Goal: Task Accomplishment & Management: Manage account settings

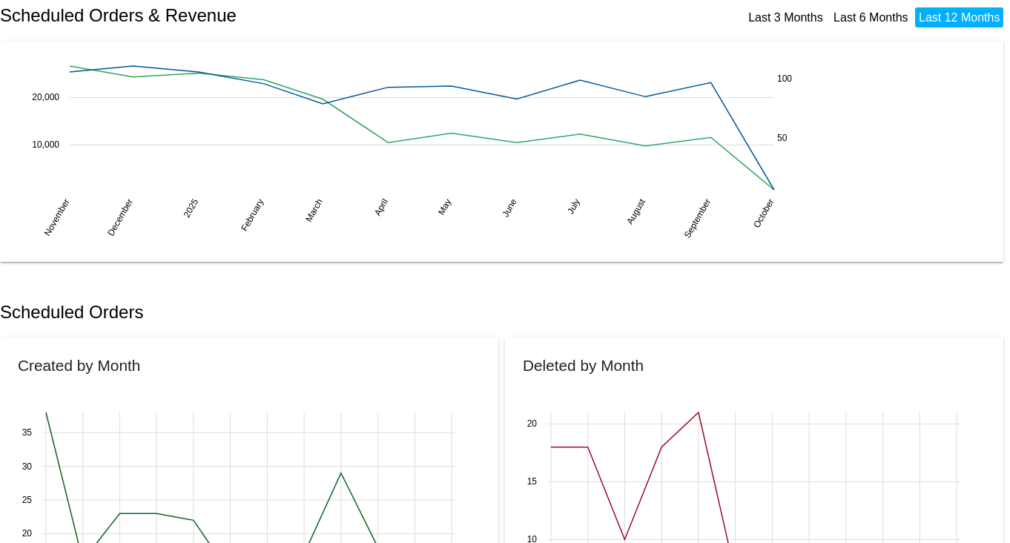
scroll to position [185, 0]
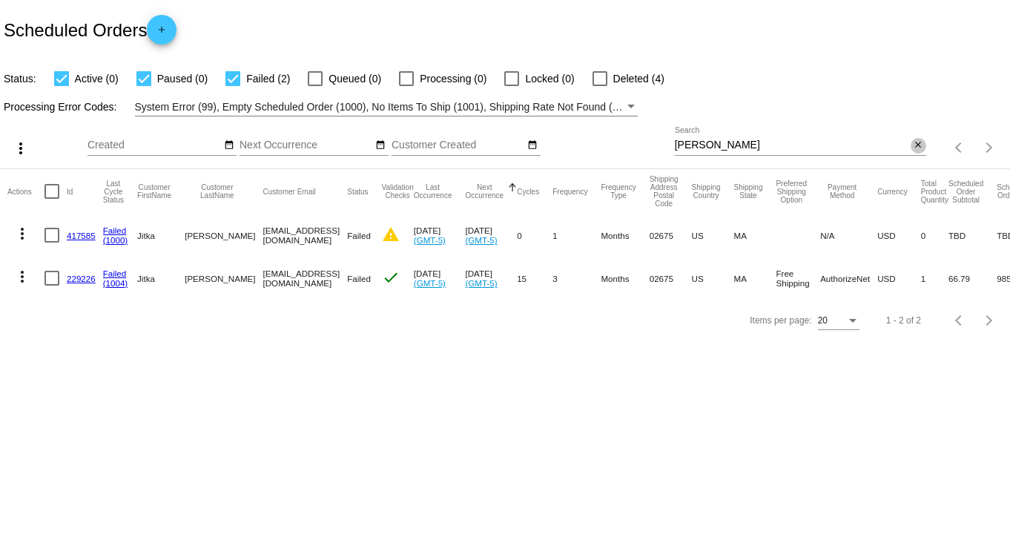
click at [918, 146] on mat-icon "close" at bounding box center [918, 145] width 10 height 12
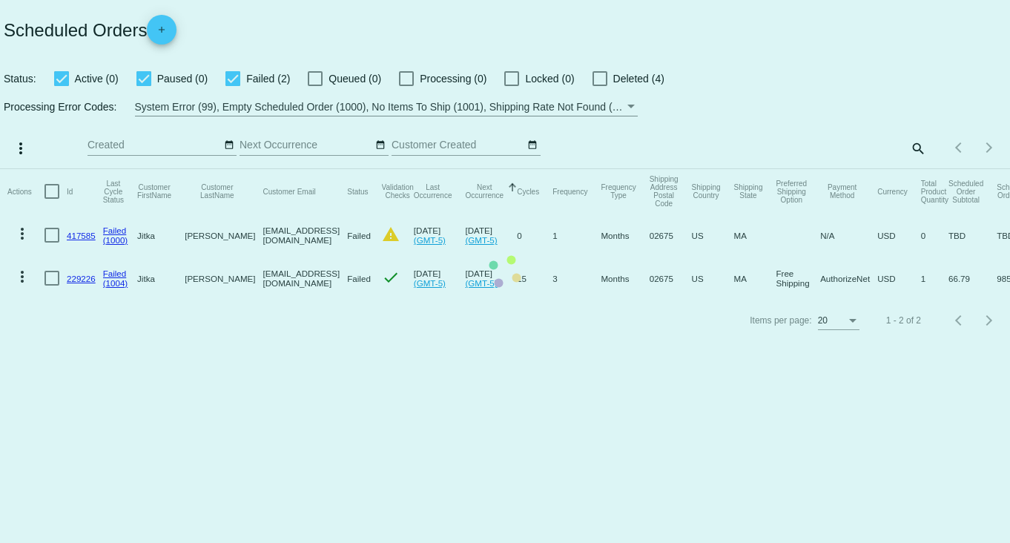
click at [913, 169] on mat-table "Actions Id Last Cycle Status Customer FirstName Customer LastName Customer Emai…" at bounding box center [505, 234] width 1010 height 131
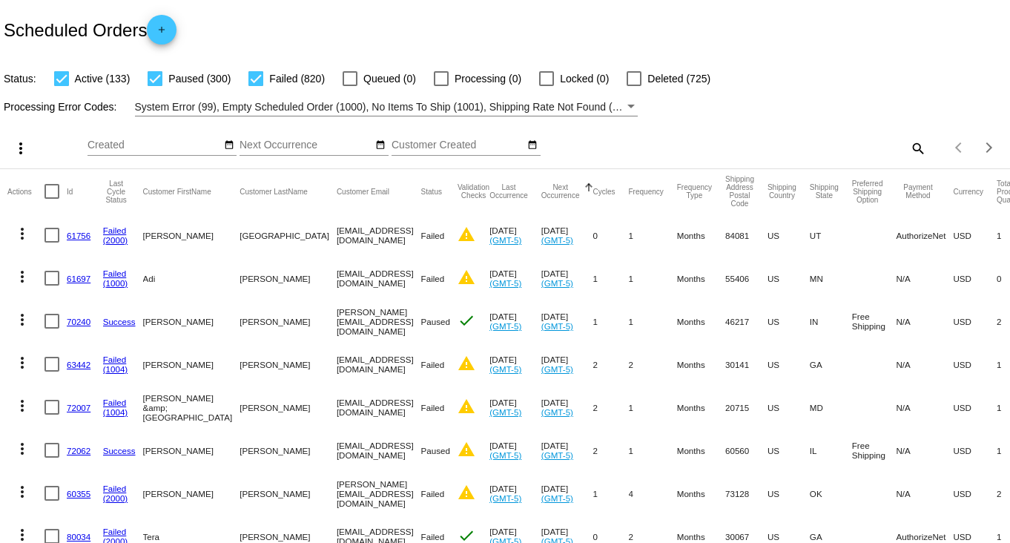
click at [911, 146] on mat-icon "search" at bounding box center [918, 147] width 18 height 23
click at [883, 146] on input "Search" at bounding box center [800, 145] width 251 height 12
click at [826, 122] on div "more_vert Oct Jan Feb Mar [DATE]" at bounding box center [505, 142] width 1010 height 53
click at [909, 151] on mat-icon "search" at bounding box center [918, 147] width 18 height 23
click at [838, 142] on input "Search" at bounding box center [800, 145] width 251 height 12
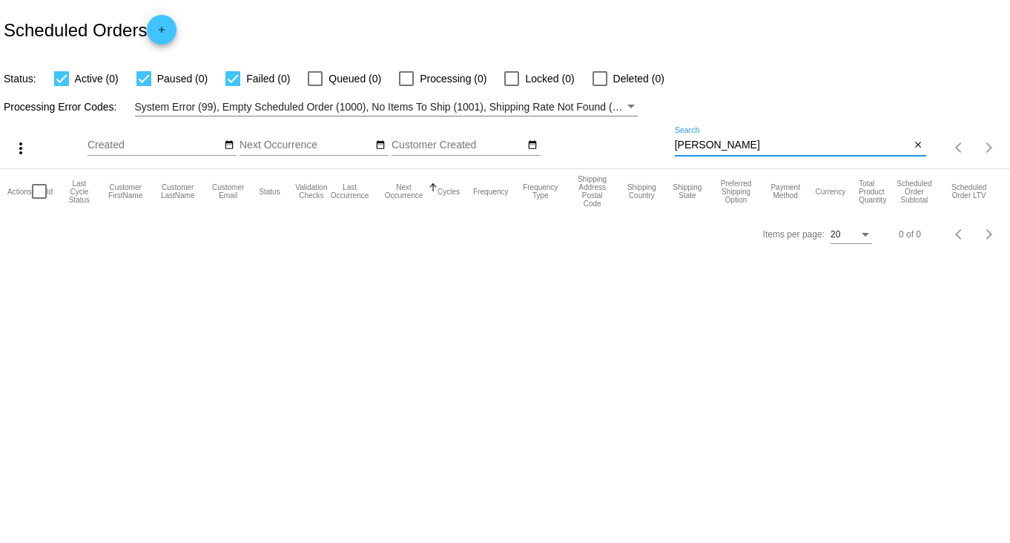
type input "[PERSON_NAME]"
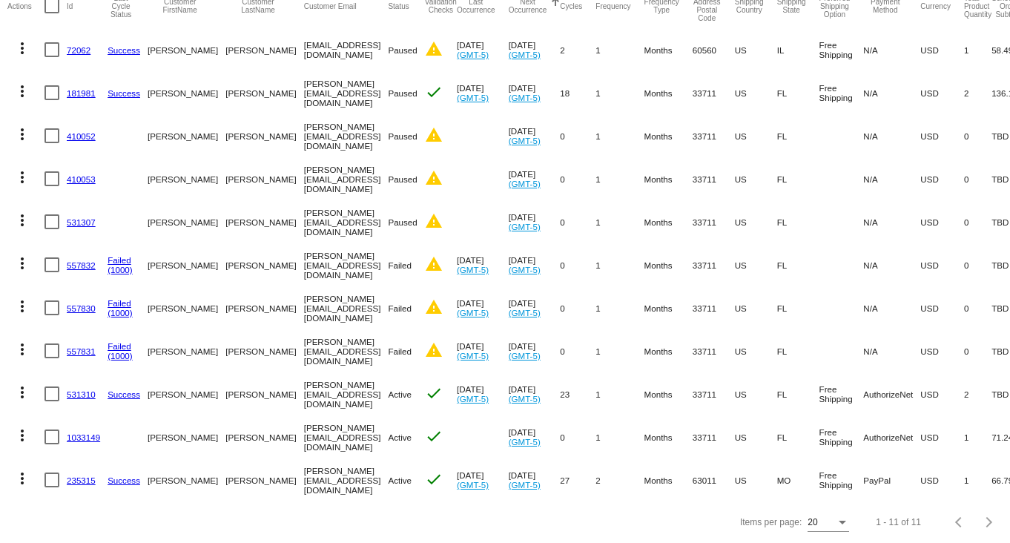
scroll to position [200, 0]
click at [74, 389] on link "531310" at bounding box center [81, 394] width 29 height 10
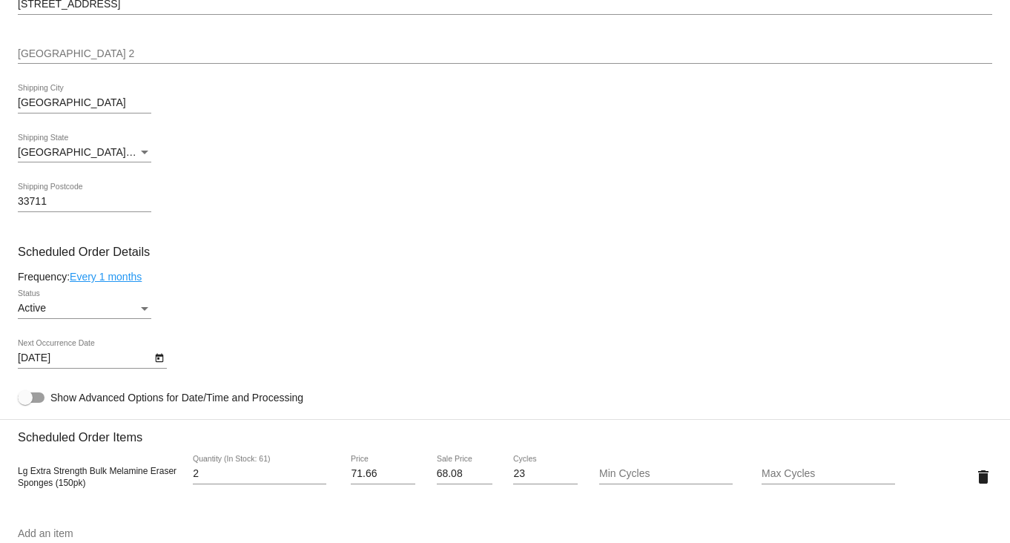
scroll to position [834, 0]
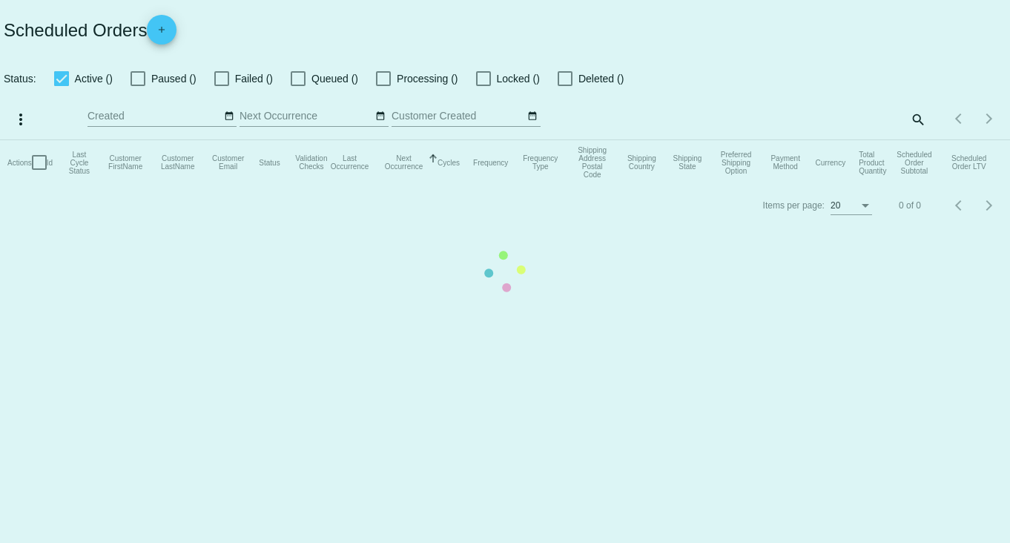
checkbox input "true"
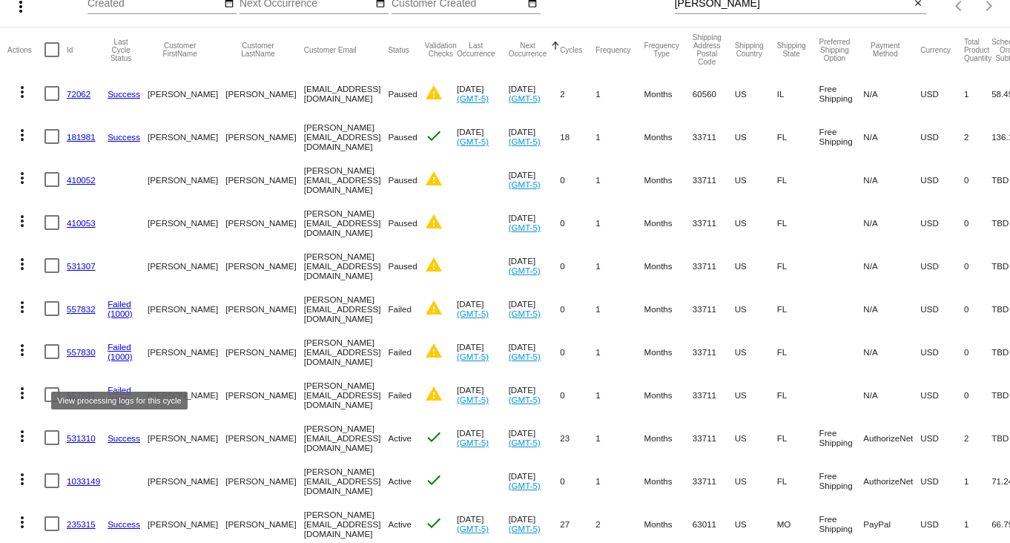
scroll to position [200, 0]
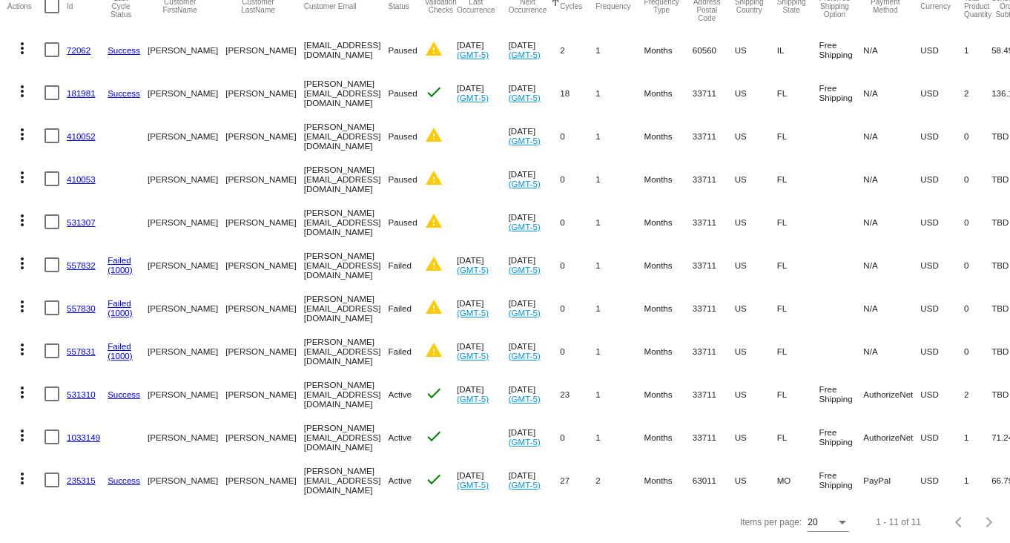
click at [85, 432] on link "1033149" at bounding box center [83, 437] width 33 height 10
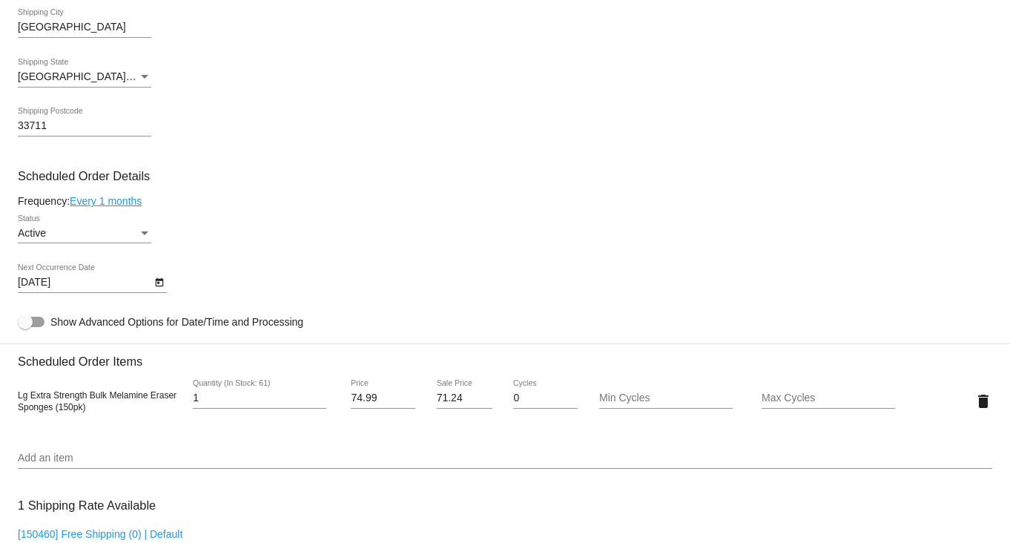
scroll to position [648, 0]
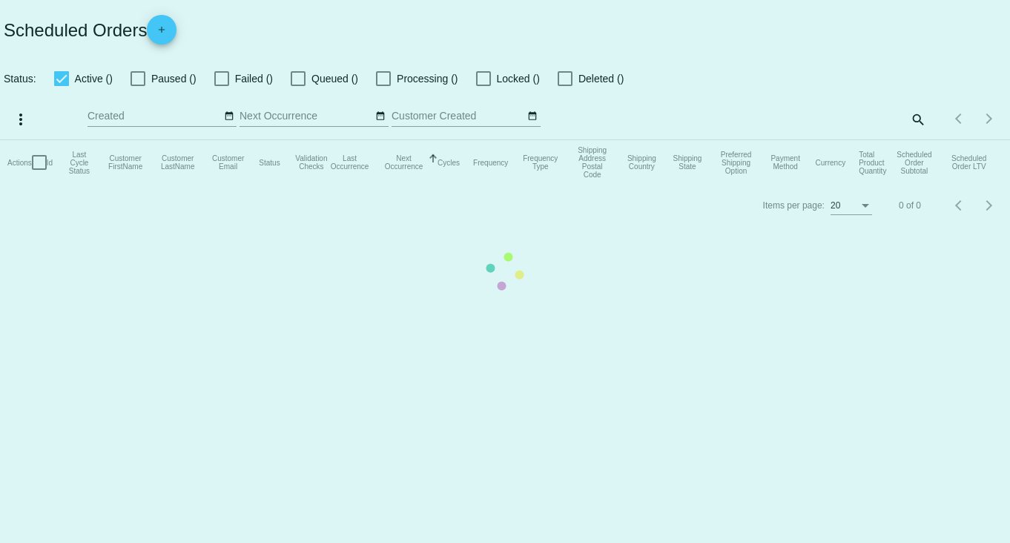
checkbox input "true"
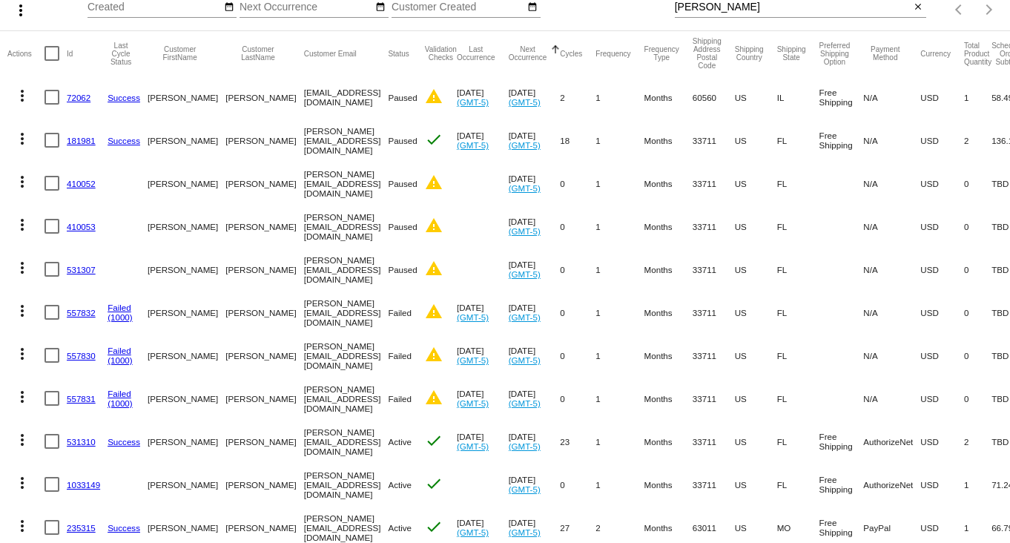
scroll to position [200, 0]
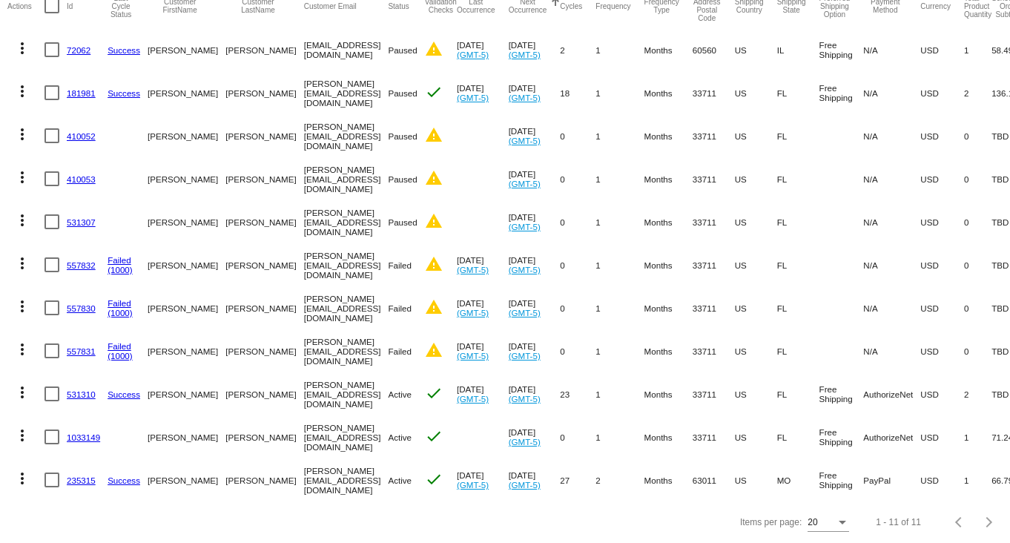
click at [80, 432] on link "1033149" at bounding box center [83, 437] width 33 height 10
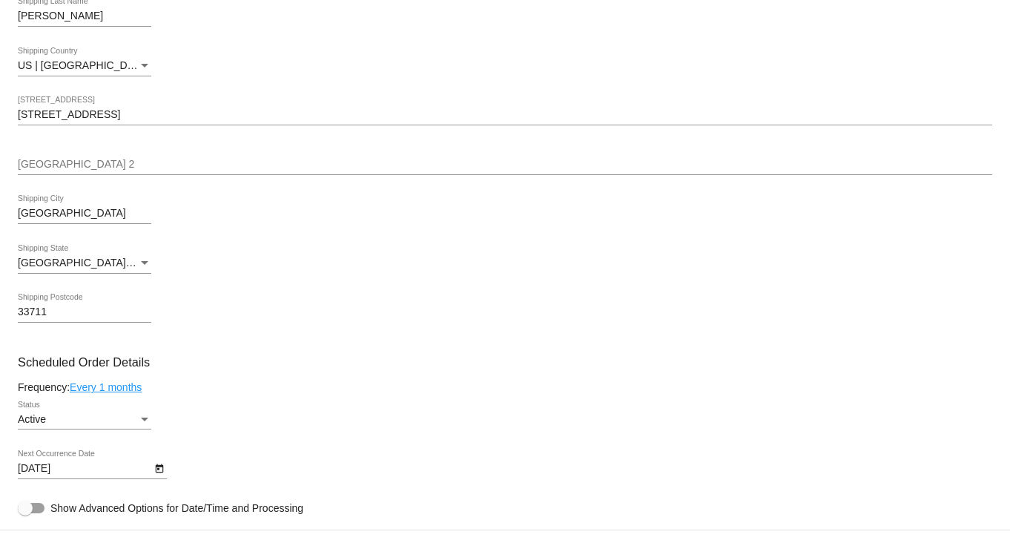
scroll to position [464, 0]
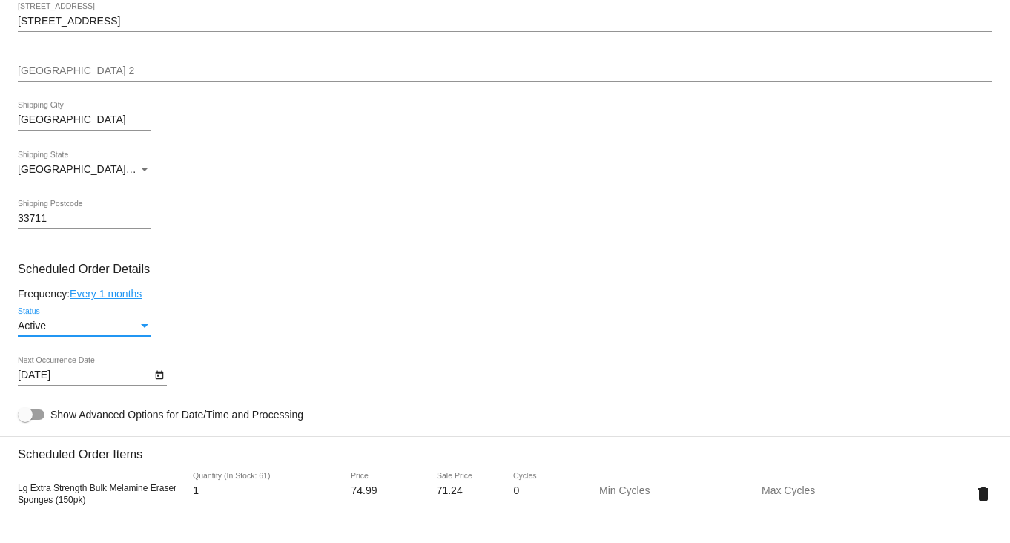
click at [130, 329] on div "Active" at bounding box center [78, 326] width 120 height 12
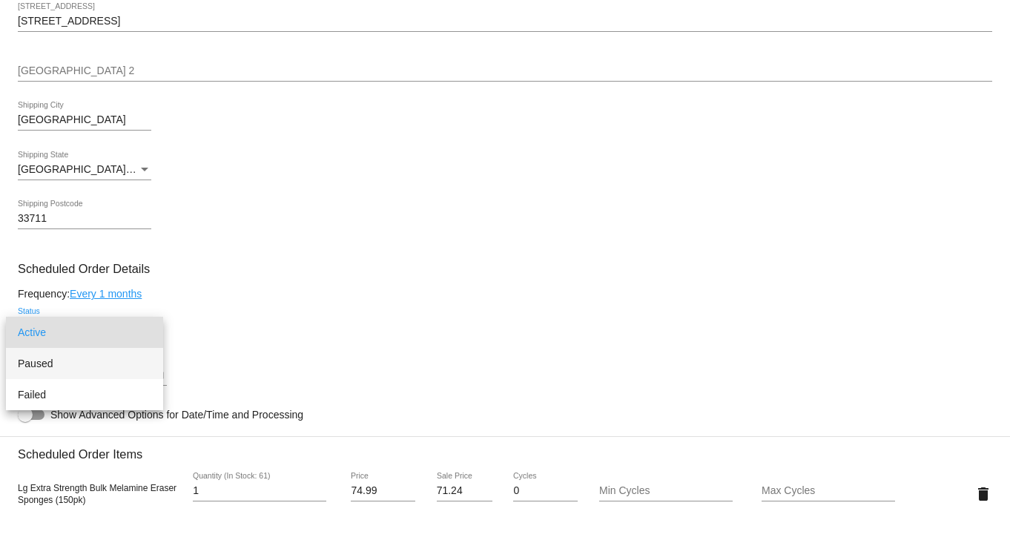
click at [93, 367] on span "Paused" at bounding box center [85, 363] width 134 height 31
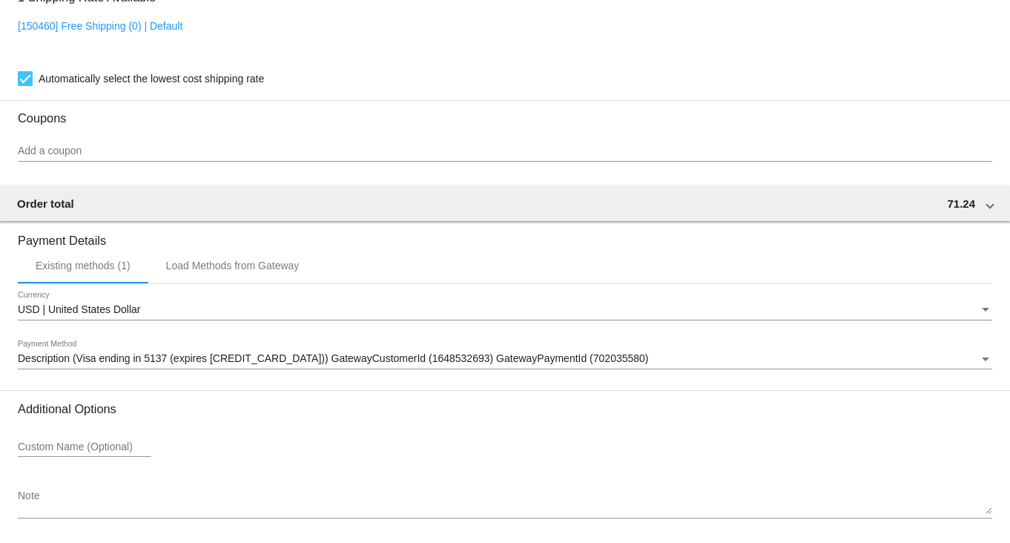
scroll to position [1131, 0]
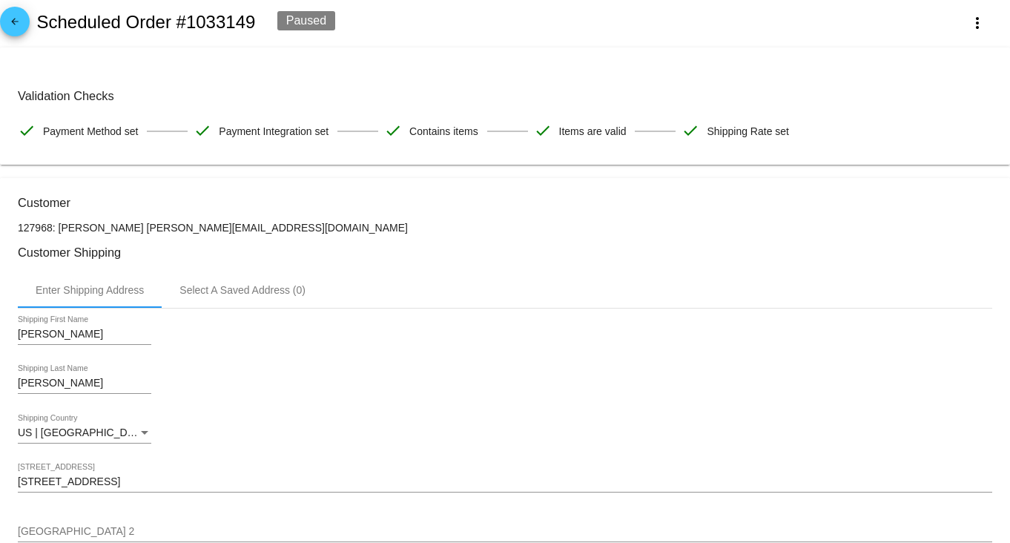
scroll to position [0, 0]
